Goal: Information Seeking & Learning: Learn about a topic

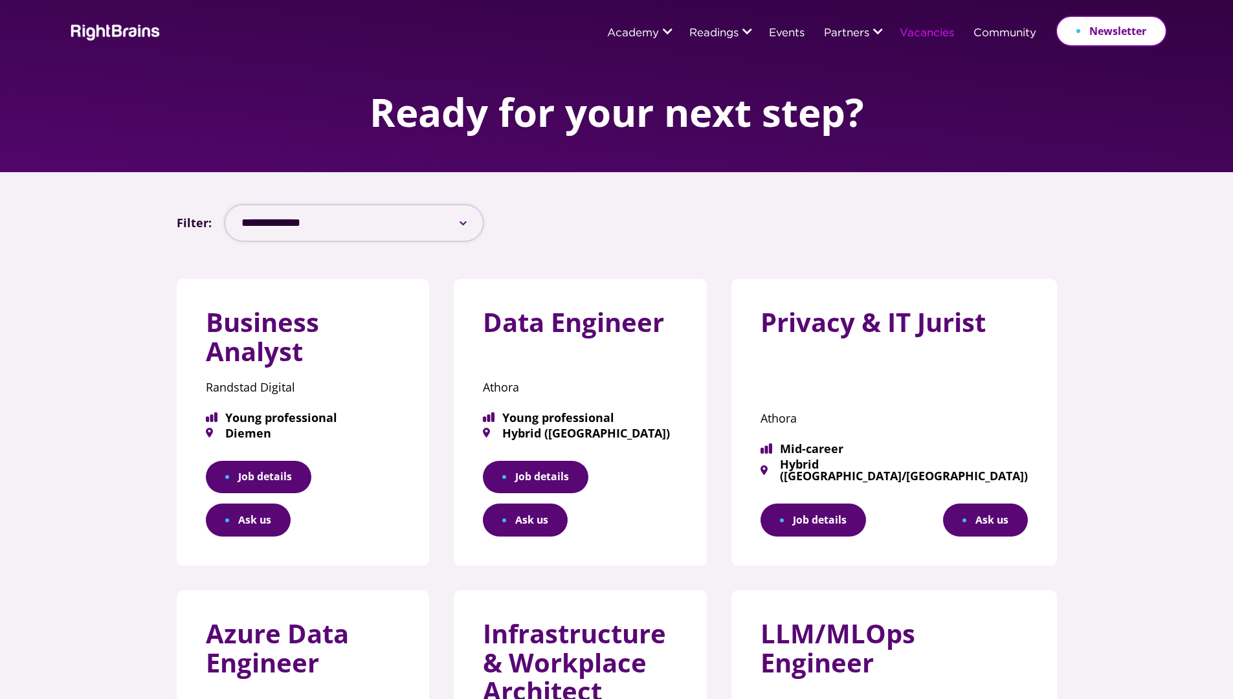
click at [307, 227] on select "**********" at bounding box center [354, 223] width 259 height 37
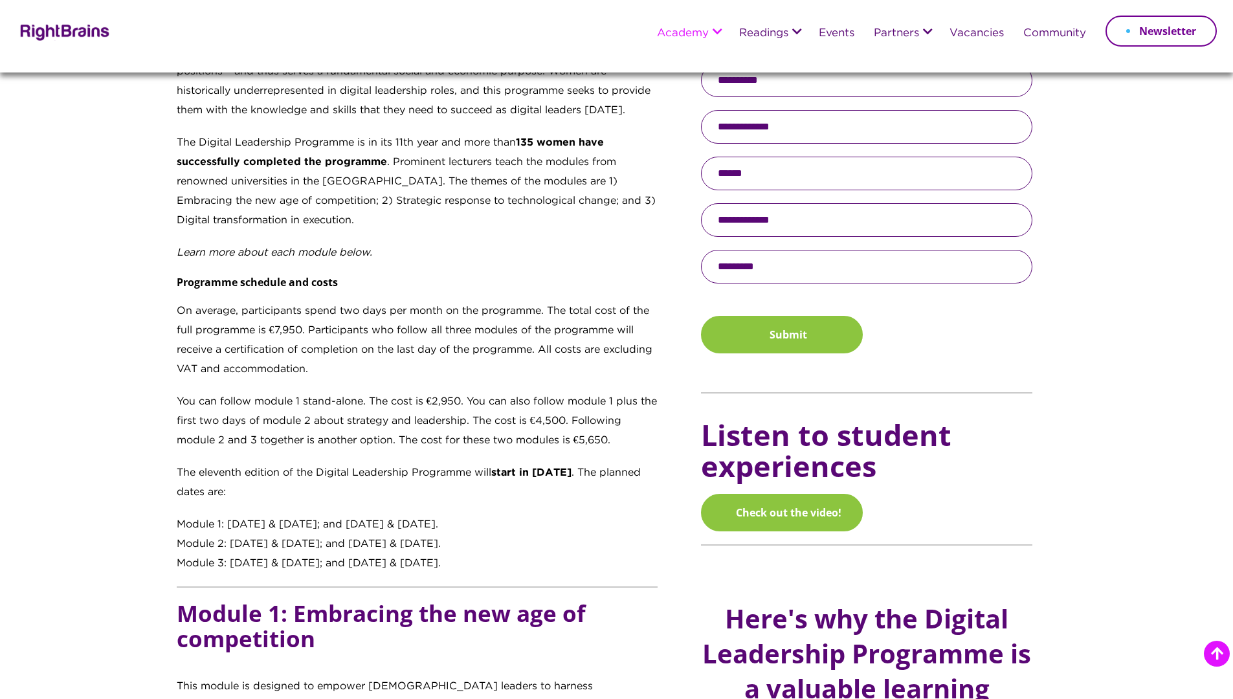
scroll to position [1127, 0]
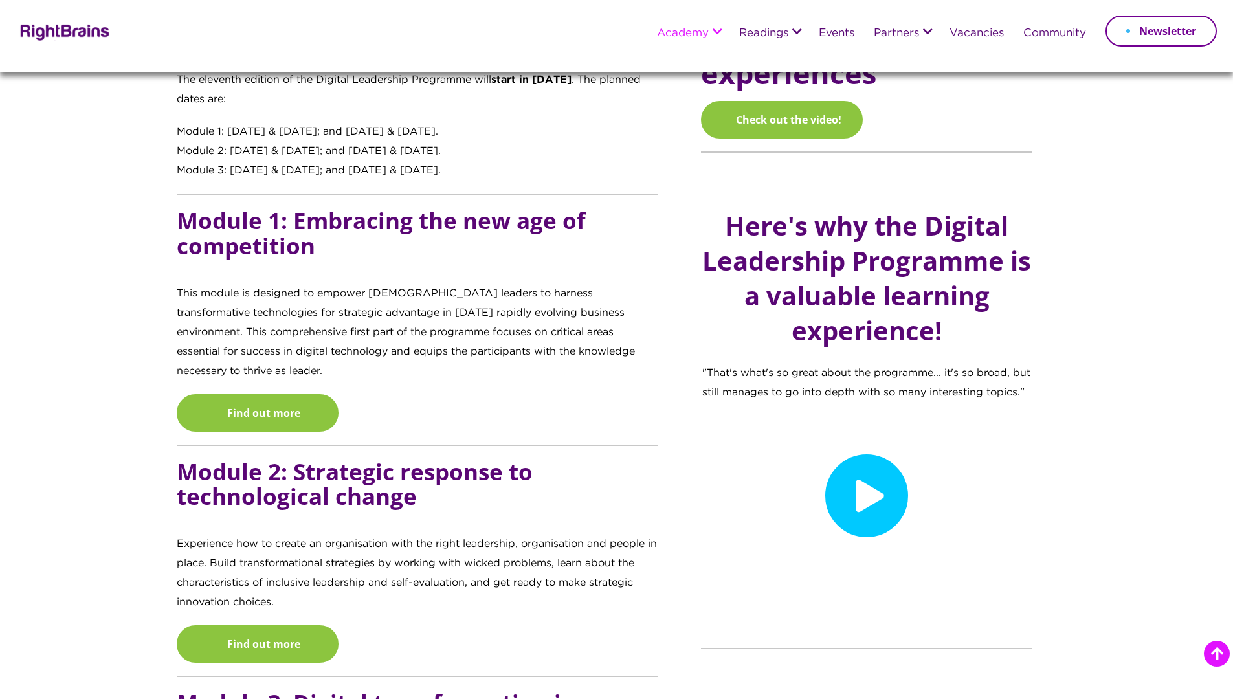
click at [717, 252] on h2 "Here's why the Digital Leadership Programme is a valuable learning experience!" at bounding box center [866, 278] width 329 height 140
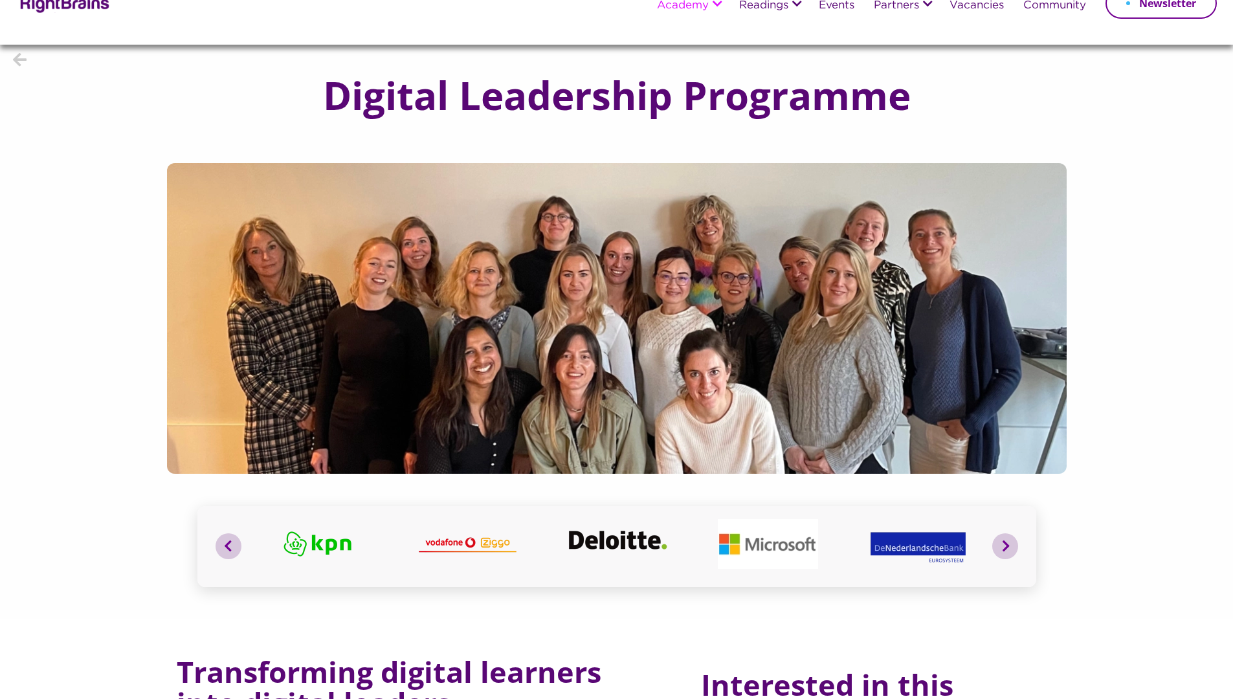
scroll to position [0, 0]
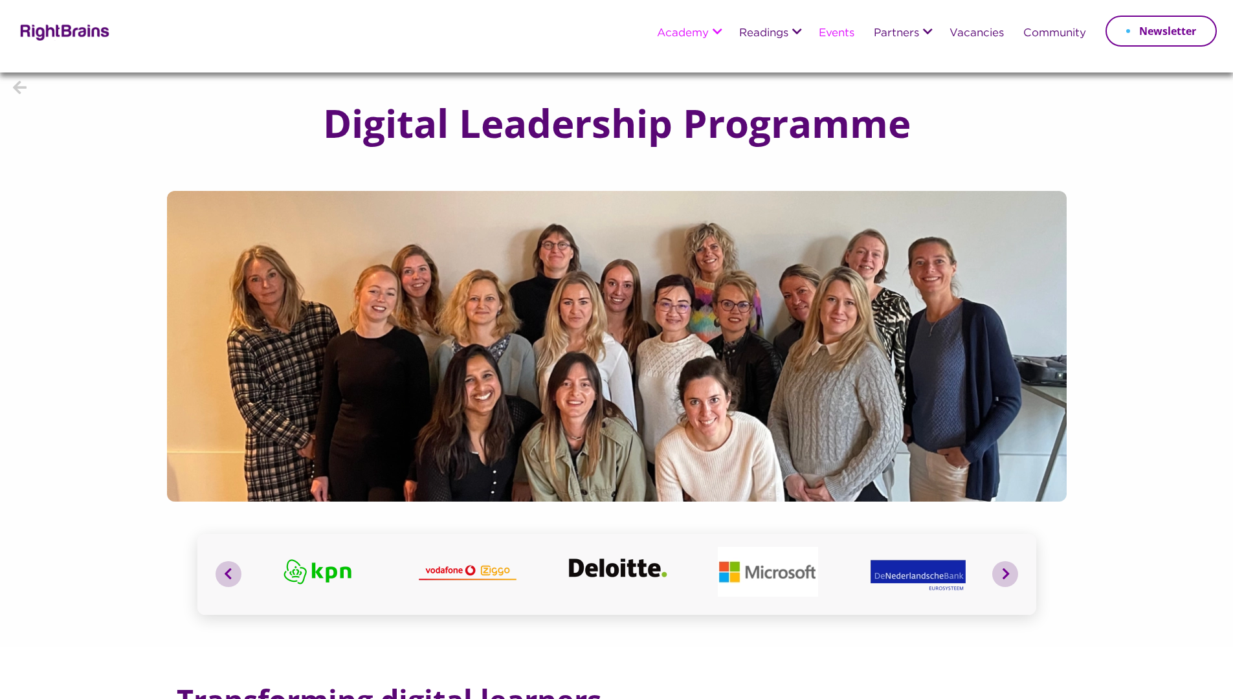
click at [834, 35] on link "Events" at bounding box center [837, 34] width 36 height 12
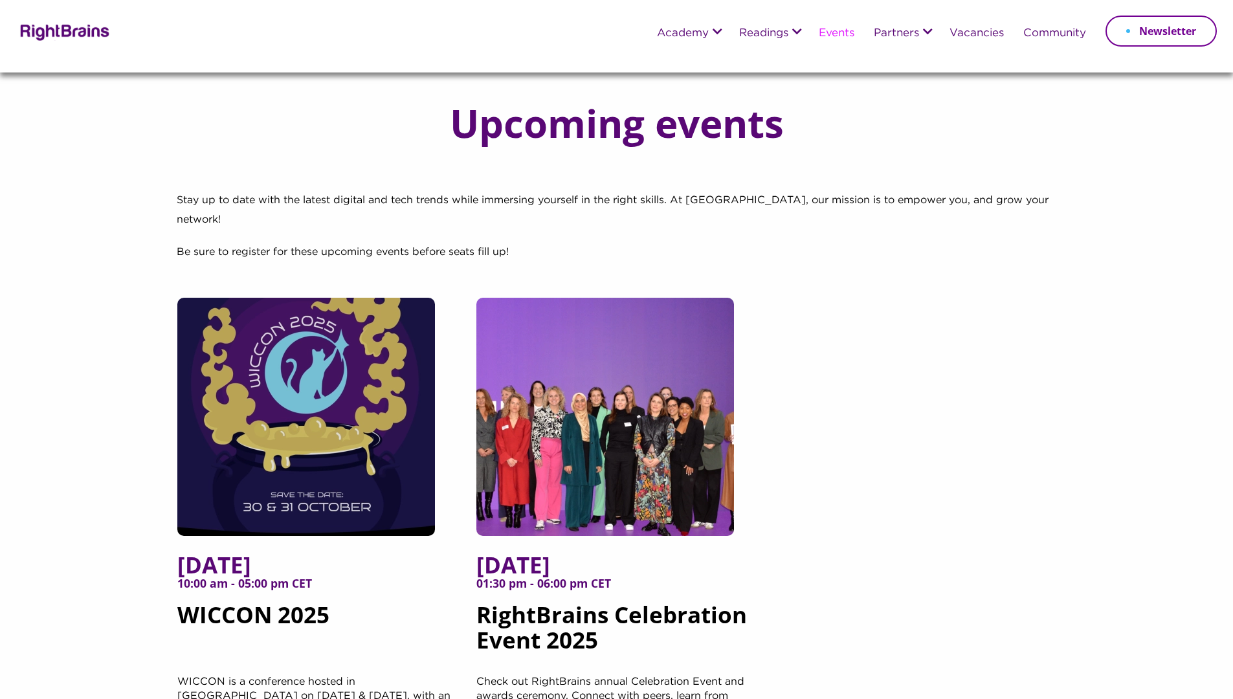
click at [48, 39] on img at bounding box center [63, 31] width 94 height 19
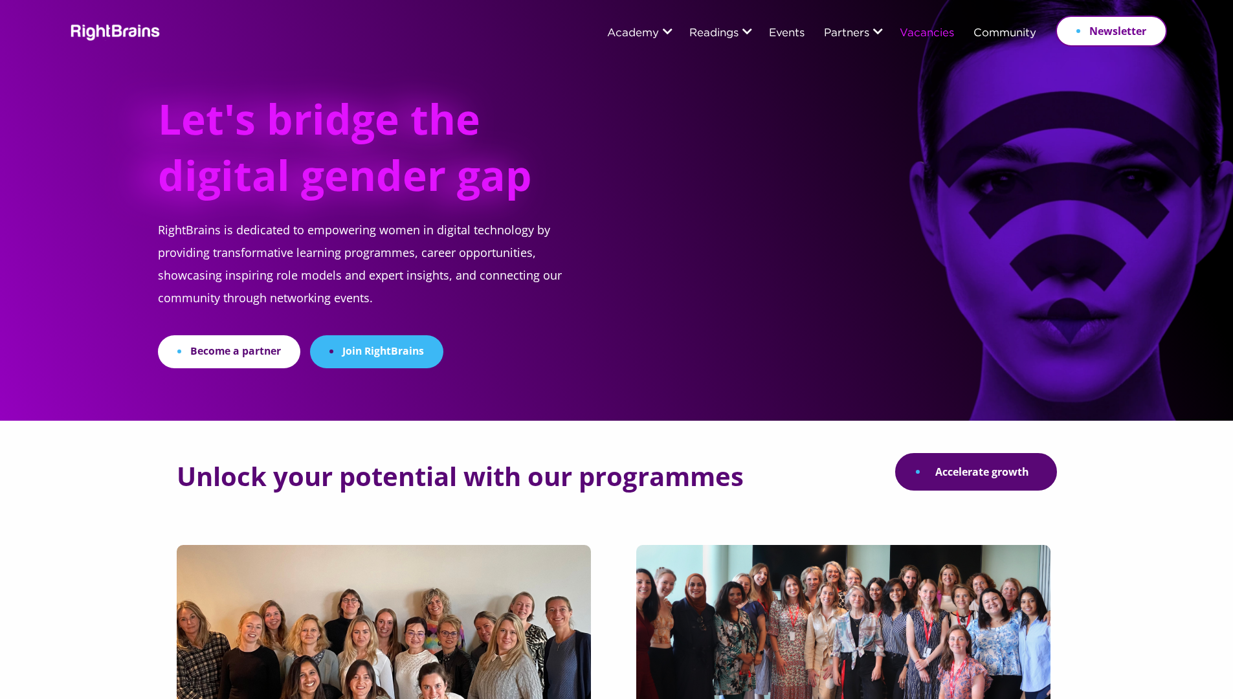
click at [931, 38] on link "Vacancies" at bounding box center [927, 34] width 54 height 12
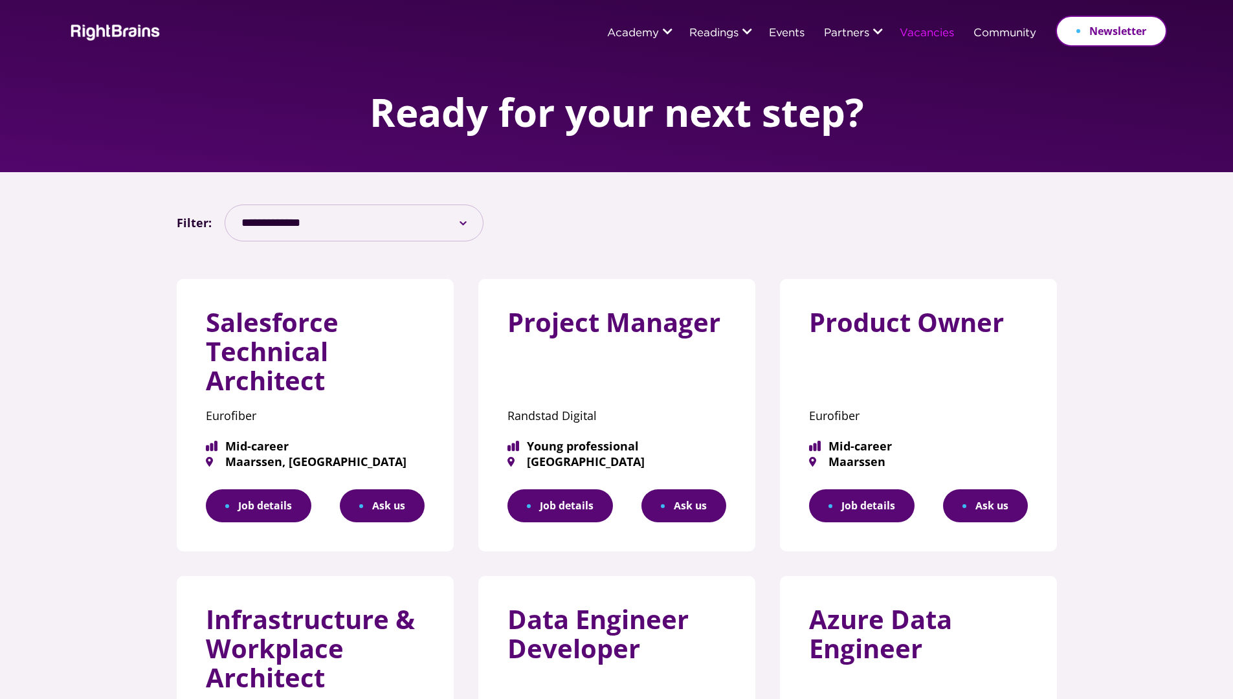
click at [555, 509] on link "Job details" at bounding box center [559, 505] width 105 height 33
click at [791, 29] on link "Events" at bounding box center [787, 34] width 36 height 12
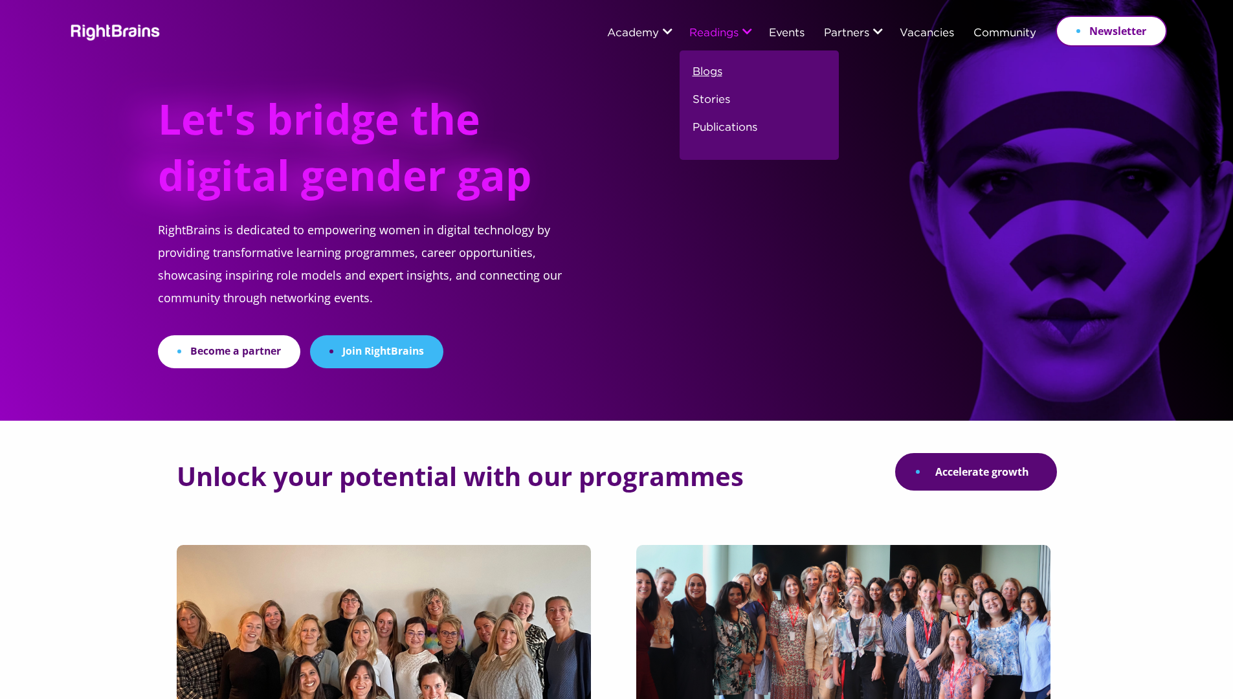
click at [702, 72] on link "Blogs" at bounding box center [708, 77] width 30 height 28
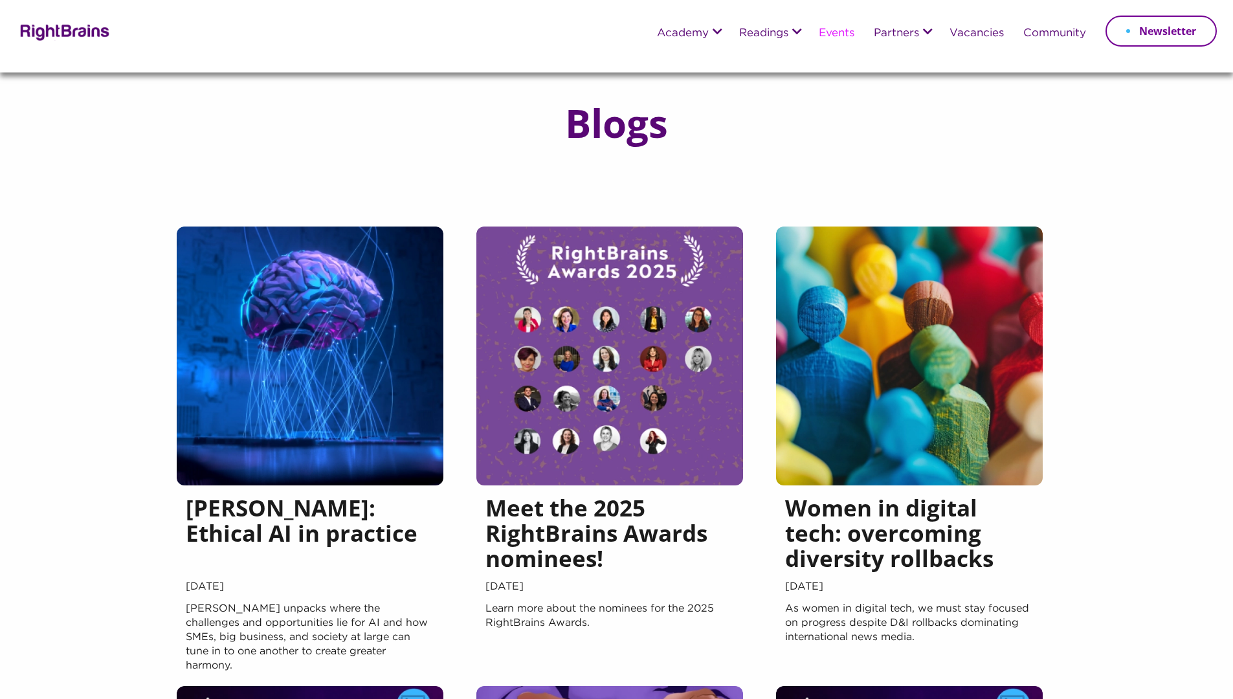
click at [830, 38] on link "Events" at bounding box center [837, 34] width 36 height 12
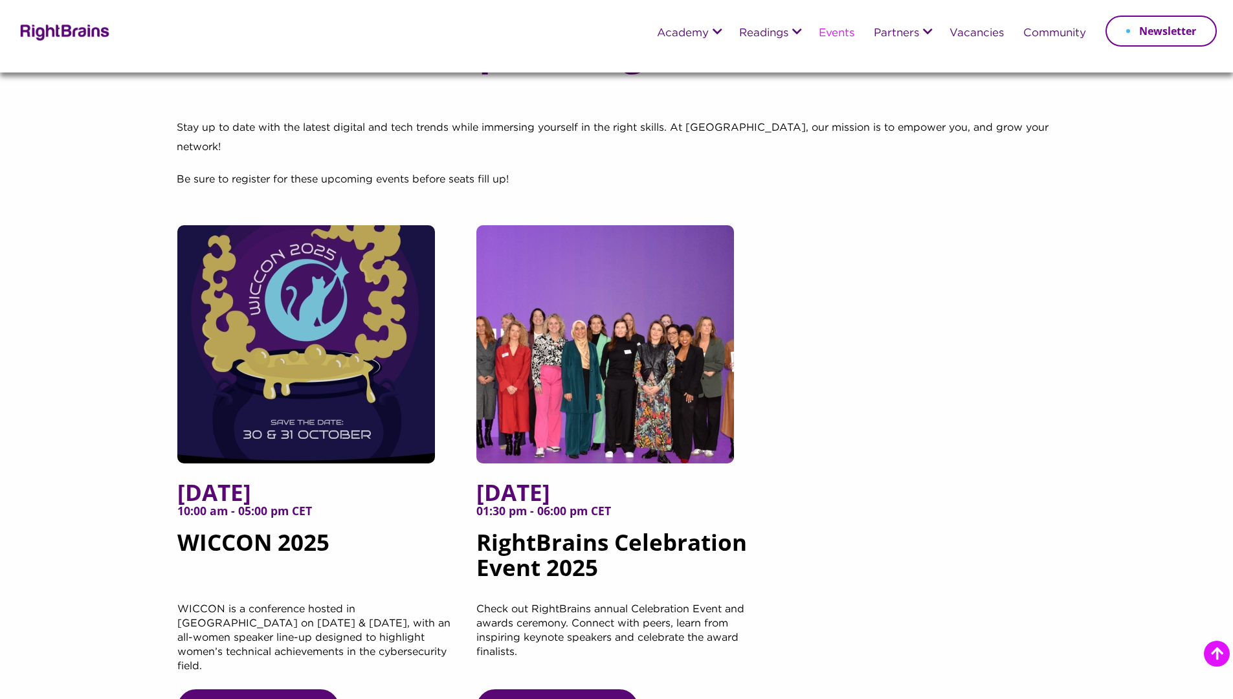
scroll to position [427, 0]
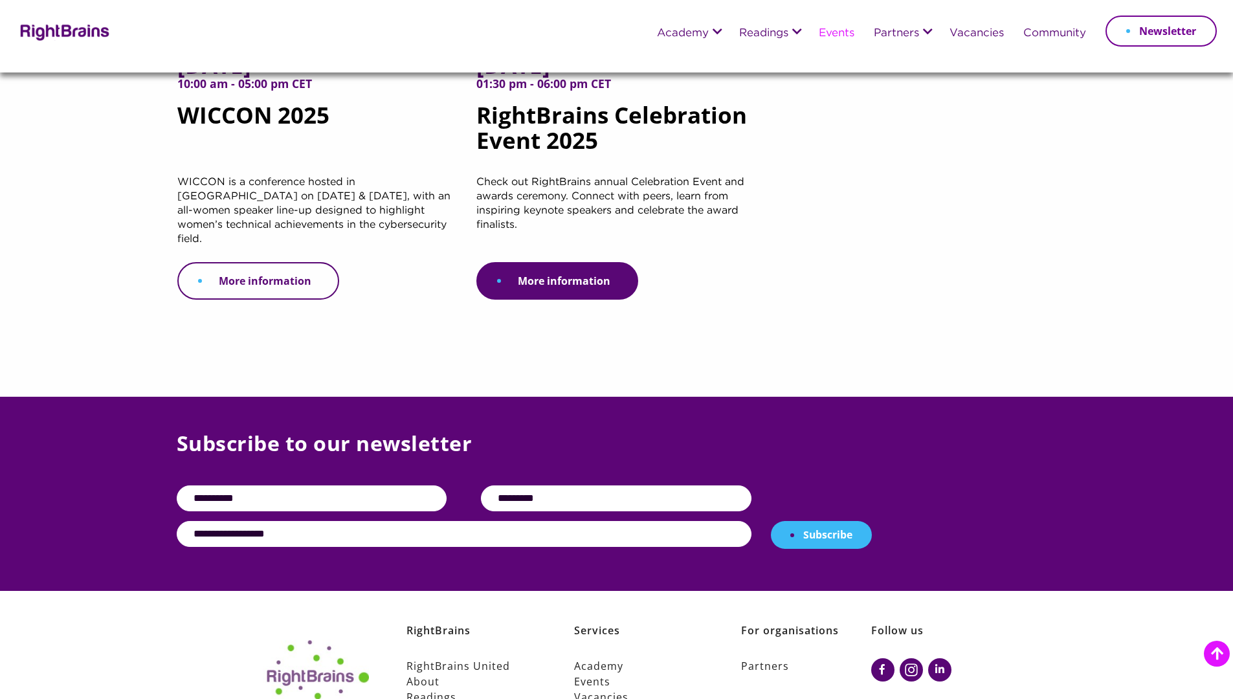
click at [254, 267] on link "More information" at bounding box center [258, 281] width 162 height 38
